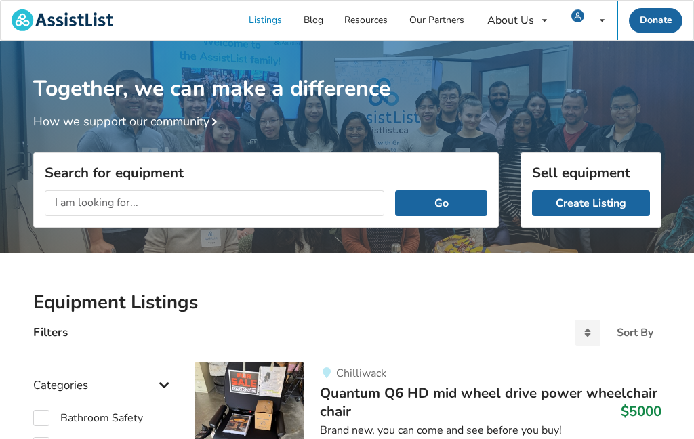
click at [600, 16] on icon at bounding box center [602, 20] width 5 height 8
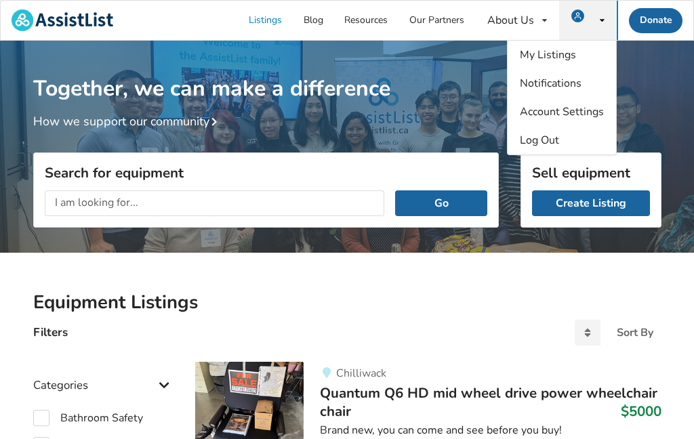
click at [594, 14] on div "My Listings Notifications Account Settings Log Out" at bounding box center [588, 20] width 58 height 39
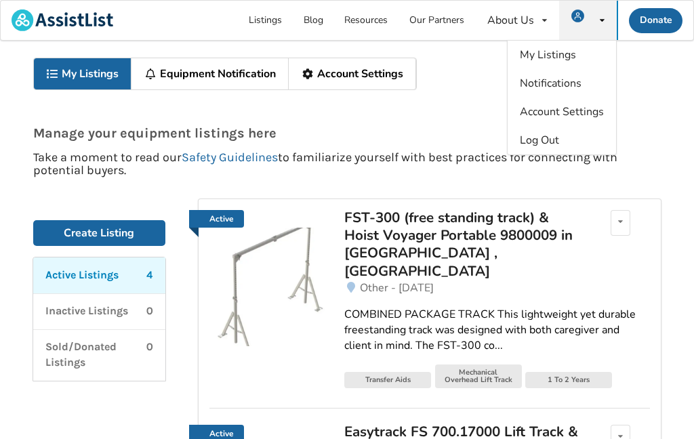
click at [369, 241] on div "FST-300 (free standing track) & Hoist Voyager Portable 9800009 in [GEOGRAPHIC_D…" at bounding box center [462, 245] width 237 height 72
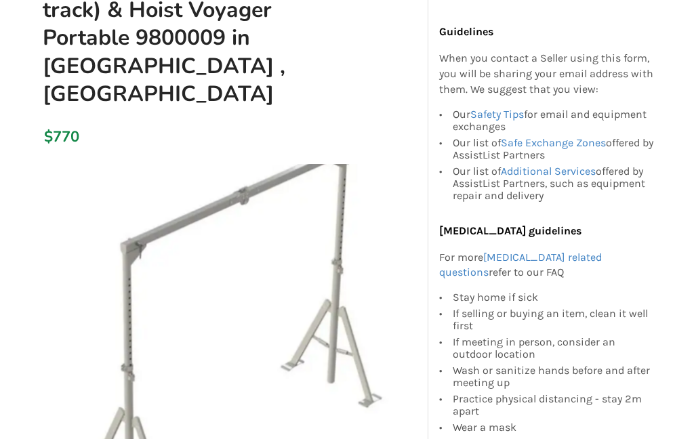
scroll to position [165, 0]
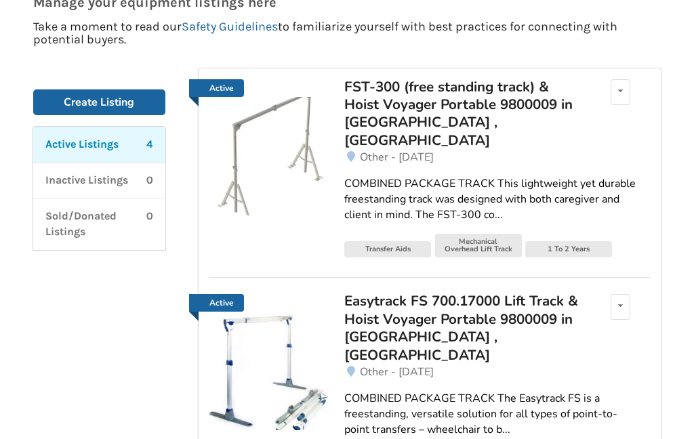
scroll to position [132, 0]
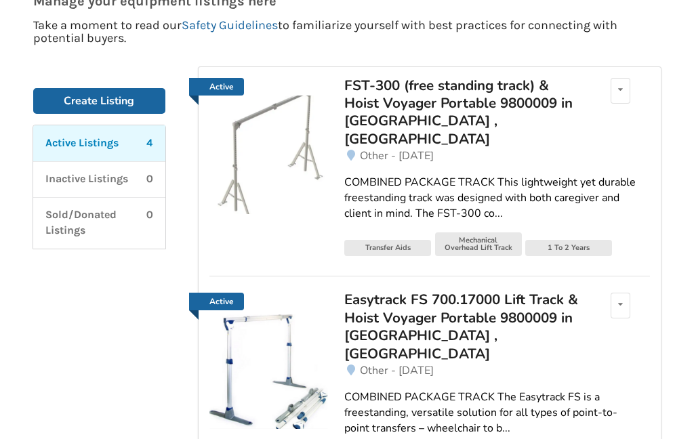
click at [384, 310] on div "Easytrack FS 700.17000 Lift Track & Hoist Voyager Portable 9800009 in [GEOGRAPH…" at bounding box center [462, 327] width 237 height 72
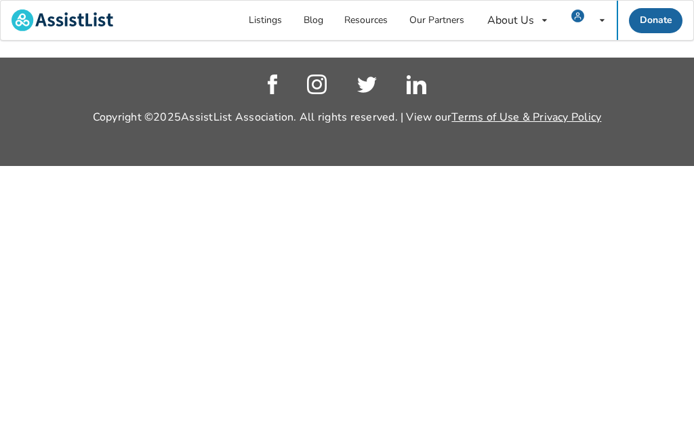
click at [380, 439] on html "Listings Blog Resources Our Partners About Us About AssistList Our Story Our Te…" at bounding box center [347, 219] width 694 height 439
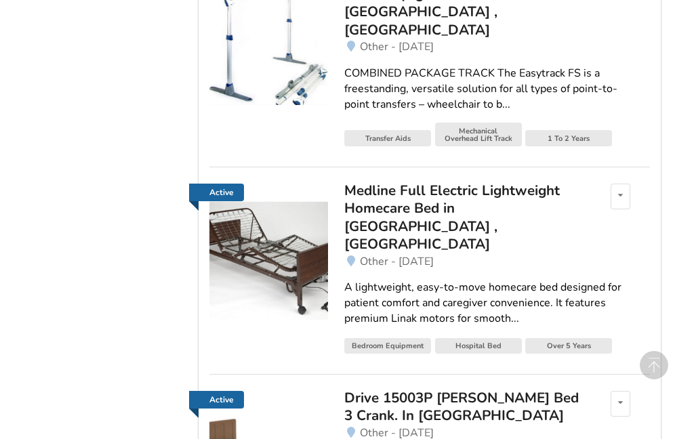
scroll to position [463, 0]
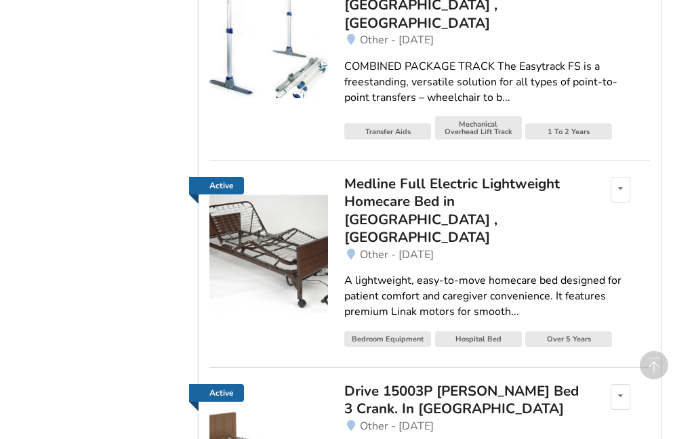
click at [291, 216] on img at bounding box center [268, 254] width 119 height 119
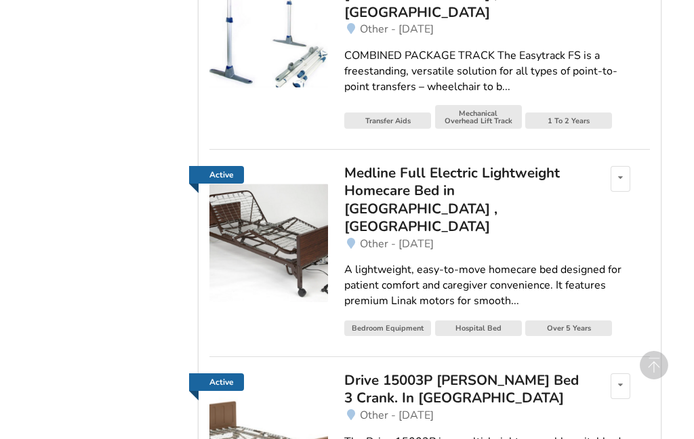
scroll to position [477, 0]
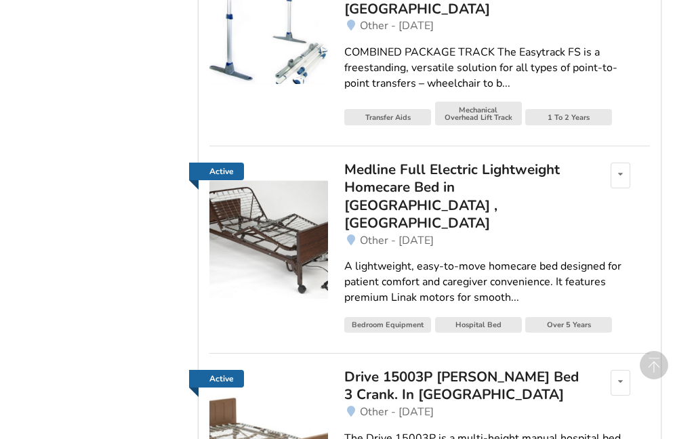
click at [368, 368] on div "Drive 15003P [PERSON_NAME] Bed 3 Crank. In [GEOGRAPHIC_DATA]" at bounding box center [462, 386] width 237 height 36
